Goal: Obtain resource: Download file/media

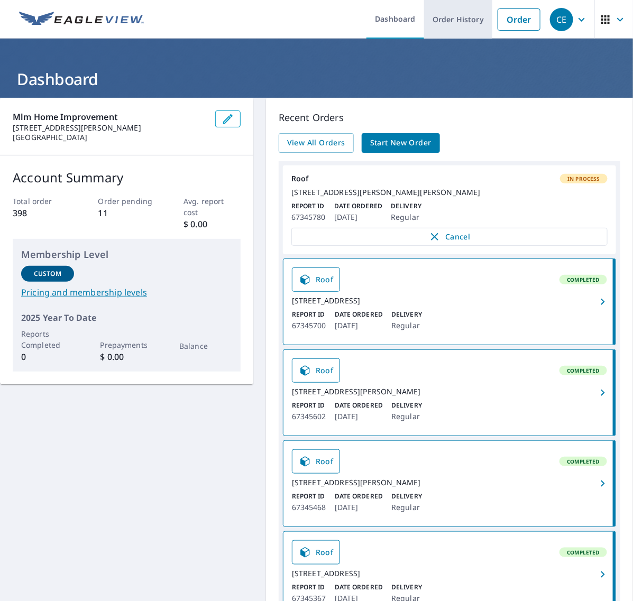
click at [459, 16] on link "Order History" at bounding box center [458, 19] width 68 height 39
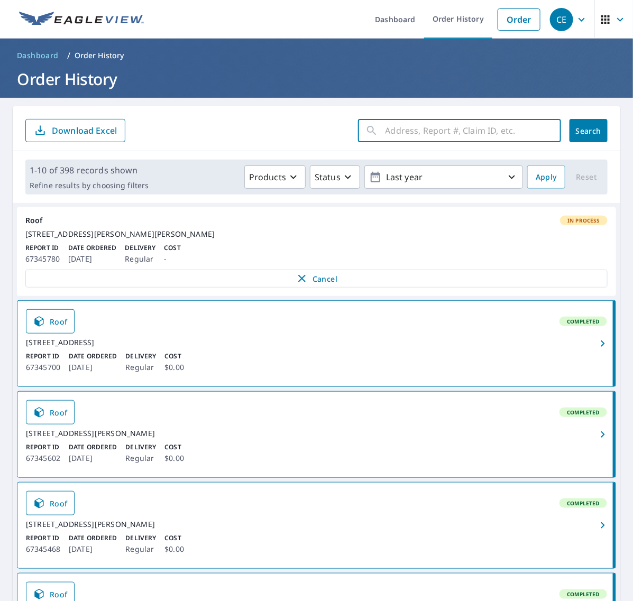
click at [471, 136] on input "text" at bounding box center [473, 131] width 176 height 30
paste input "633 Merion"
type input "633 Merion"
click at [569, 130] on button "Search" at bounding box center [588, 130] width 38 height 23
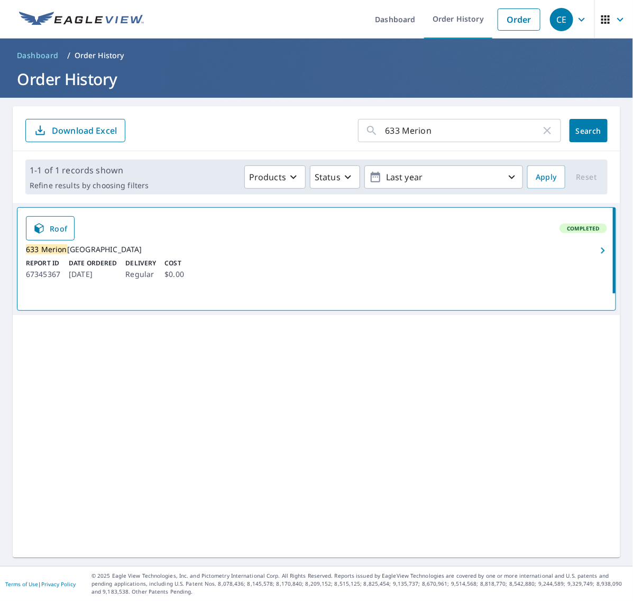
click at [596, 251] on icon "button" at bounding box center [602, 250] width 13 height 13
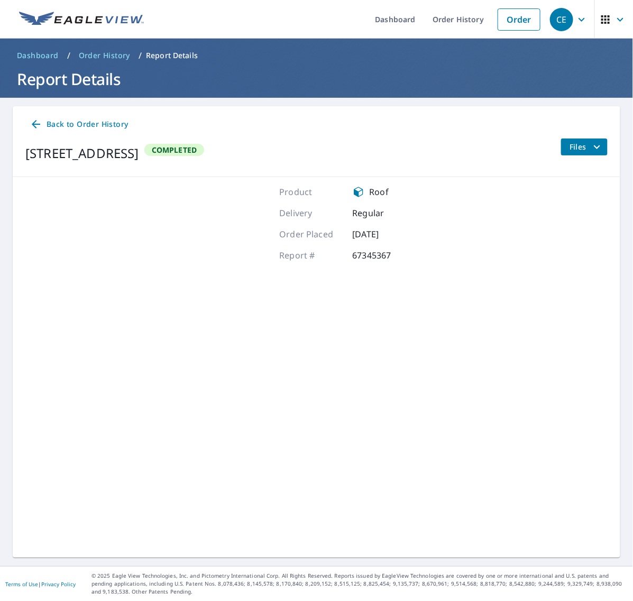
click at [591, 141] on icon "filesDropdownBtn-67345367" at bounding box center [597, 147] width 13 height 13
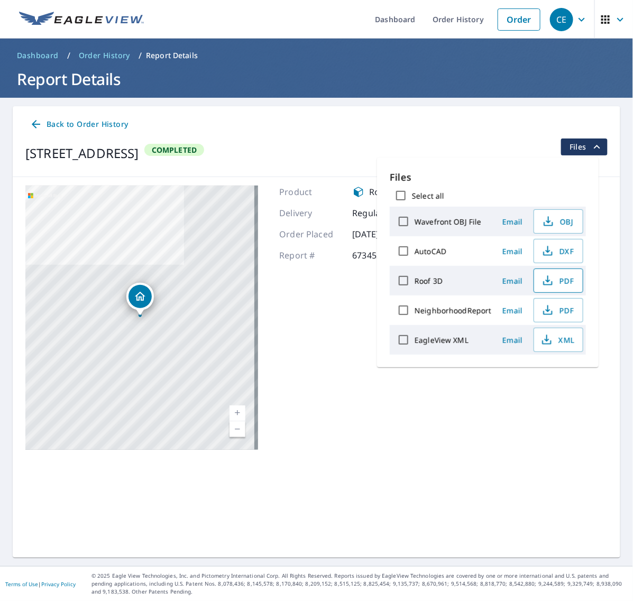
click at [558, 279] on span "PDF" at bounding box center [557, 280] width 34 height 13
click at [553, 344] on span "XML" at bounding box center [557, 340] width 34 height 13
drag, startPoint x: 440, startPoint y: 19, endPoint x: 429, endPoint y: 79, distance: 61.4
click at [440, 19] on link "Order History" at bounding box center [458, 19] width 68 height 39
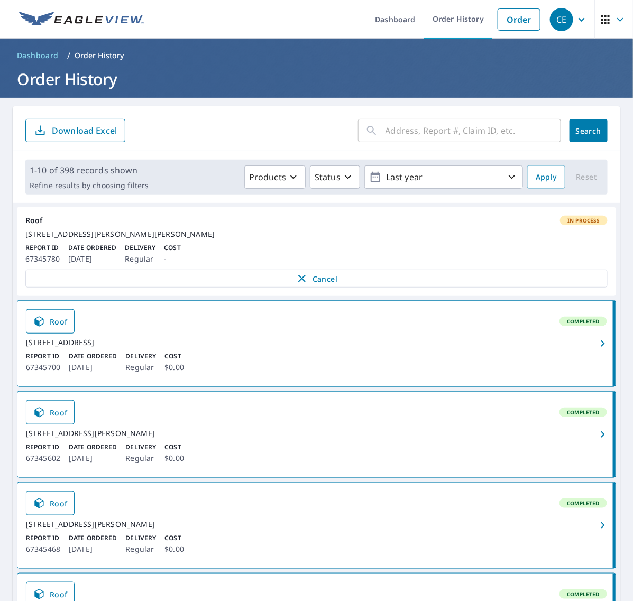
click at [438, 131] on input "text" at bounding box center [473, 131] width 176 height 30
paste input "399 E Ring"
type input "399 E Ring"
click at [578, 128] on span "Search" at bounding box center [588, 131] width 21 height 10
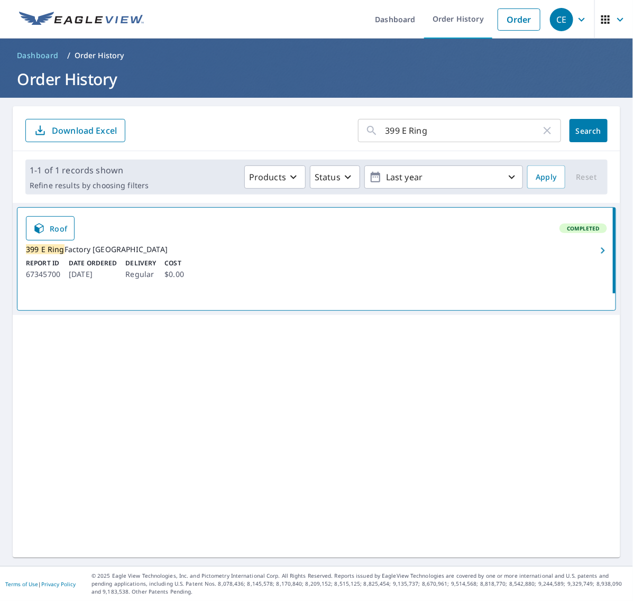
click at [601, 254] on icon "button" at bounding box center [603, 250] width 4 height 6
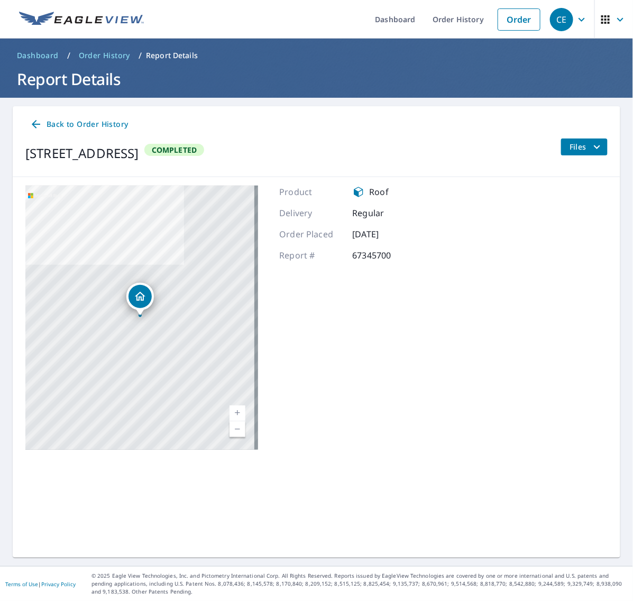
click at [591, 143] on icon "filesDropdownBtn-67345700" at bounding box center [597, 147] width 13 height 13
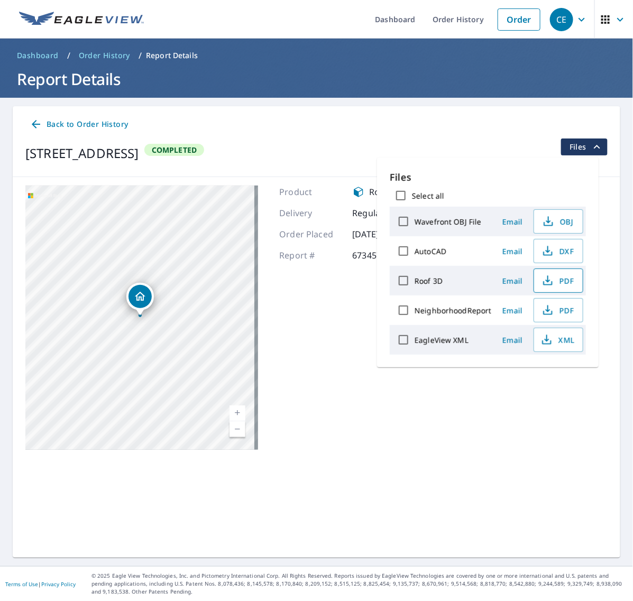
click at [555, 278] on span "PDF" at bounding box center [557, 280] width 34 height 13
click at [559, 345] on span "XML" at bounding box center [557, 340] width 34 height 13
